Goal: Task Accomplishment & Management: Complete application form

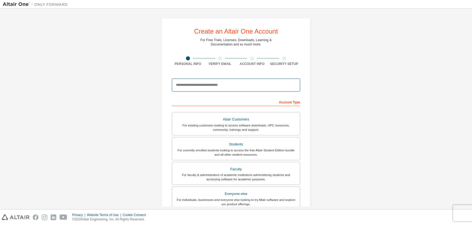
click at [178, 85] on input "email" at bounding box center [236, 84] width 128 height 13
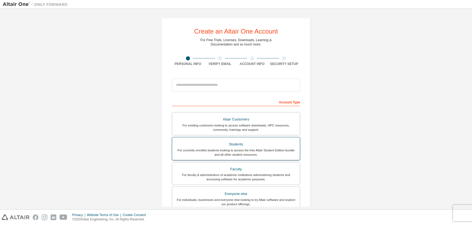
click at [240, 148] on div "For currently enrolled students looking to access the free Altair Student Editi…" at bounding box center [235, 152] width 121 height 9
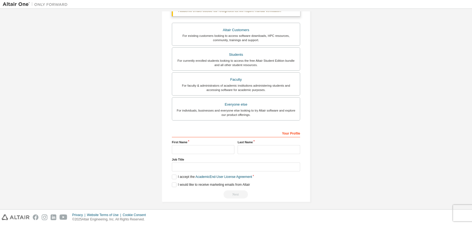
scroll to position [105, 0]
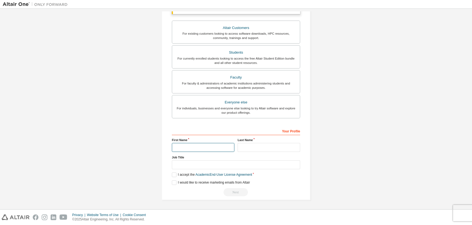
click at [190, 144] on input "text" at bounding box center [203, 147] width 62 height 9
click at [257, 147] on input "text" at bounding box center [269, 147] width 62 height 9
drag, startPoint x: 180, startPoint y: 163, endPoint x: 195, endPoint y: 163, distance: 14.6
click at [181, 163] on input "text" at bounding box center [236, 164] width 128 height 9
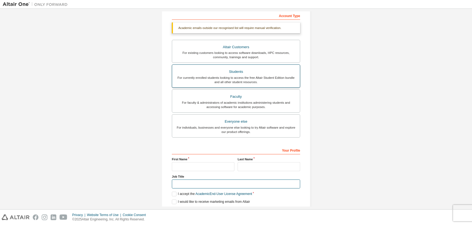
scroll to position [0, 0]
